Goal: Information Seeking & Learning: Learn about a topic

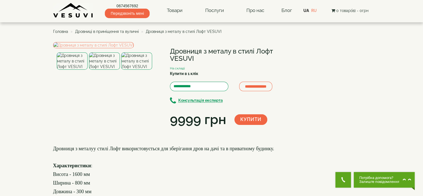
click at [70, 70] on img at bounding box center [72, 60] width 31 height 17
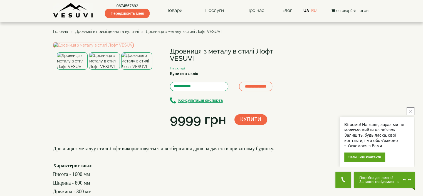
click at [120, 70] on div at bounding box center [105, 60] width 97 height 17
click at [108, 70] on img at bounding box center [104, 60] width 31 height 17
click at [142, 70] on img at bounding box center [136, 60] width 31 height 17
click at [134, 29] on span "Дровниці в приміщення та вуличні" at bounding box center [107, 31] width 64 height 4
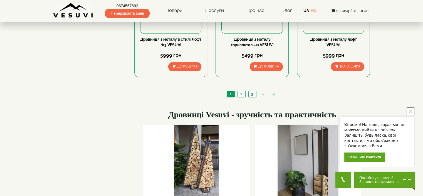
scroll to position [585, 0]
click at [244, 92] on link "2" at bounding box center [242, 94] width 8 height 6
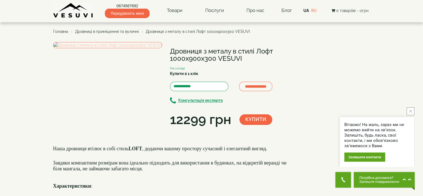
click at [131, 48] on img at bounding box center [107, 45] width 109 height 6
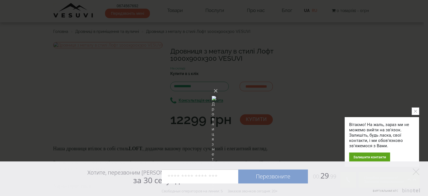
click at [417, 110] on button "close button" at bounding box center [415, 111] width 8 height 8
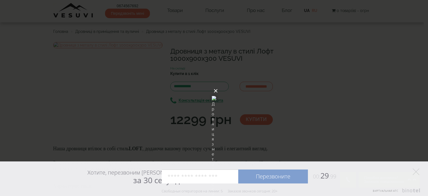
click at [218, 85] on button "×" at bounding box center [215, 91] width 4 height 12
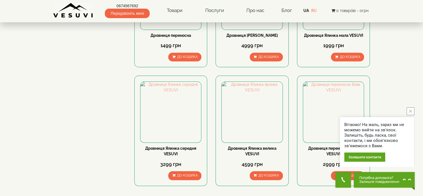
scroll to position [501, 0]
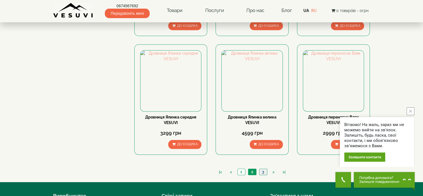
click at [264, 170] on link "3" at bounding box center [263, 172] width 8 height 6
